Goal: Download file/media

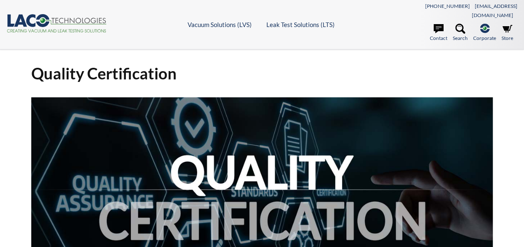
select select "Widget de idiomas del Traductor"
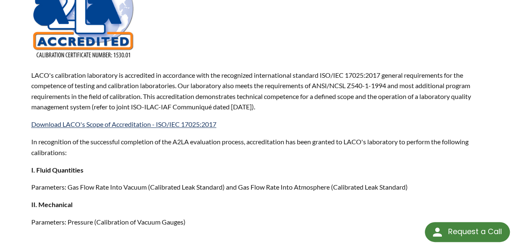
scroll to position [583, 0]
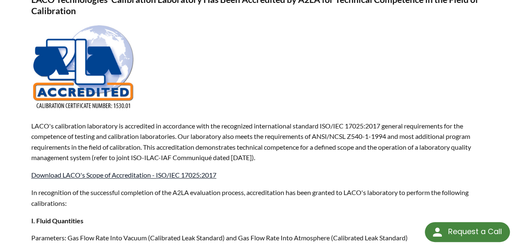
click at [112, 171] on link "Download LACO's Scope of Accreditation - ISO/IEC 17025:2017" at bounding box center [123, 175] width 185 height 8
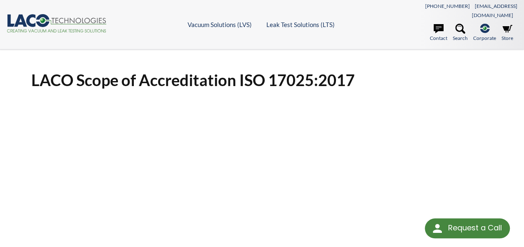
select select "Widget de idiomas del Traductor"
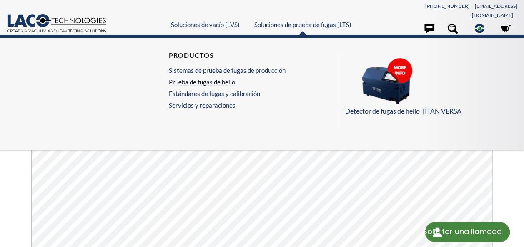
click at [222, 78] on link "Prueba de fugas de helio" at bounding box center [227, 81] width 117 height 7
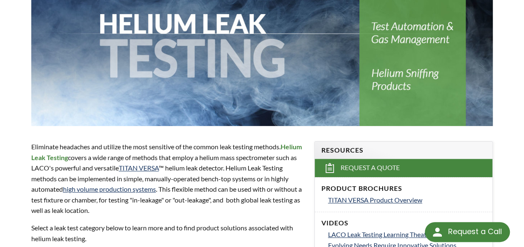
select select "Widget de idiomas del Traductor"
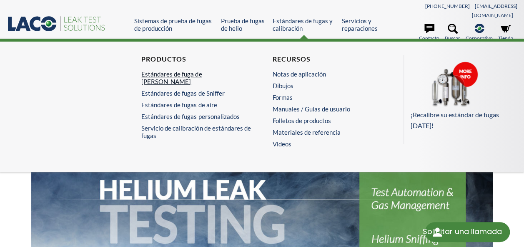
click at [187, 72] on link "Estándares de fuga de [PERSON_NAME]" at bounding box center [194, 77] width 106 height 15
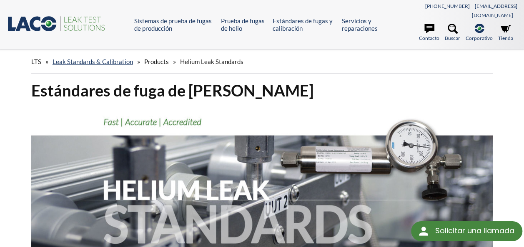
select select "Widget de idiomas del Traductor"
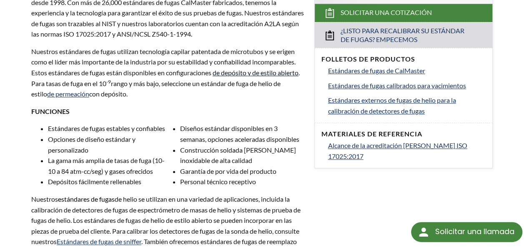
scroll to position [333, 0]
